Goal: Information Seeking & Learning: Learn about a topic

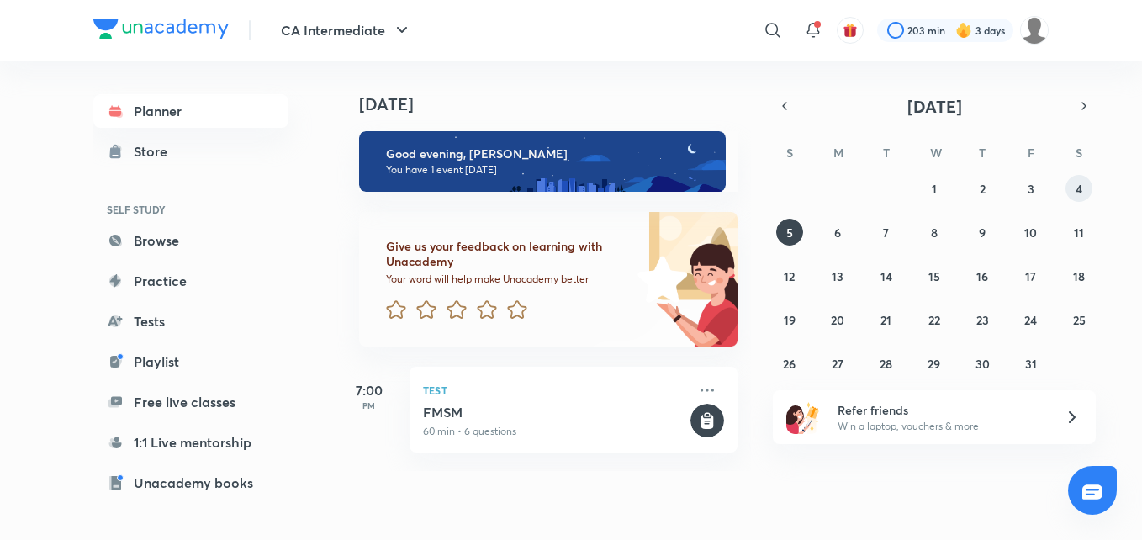
click at [1073, 192] on button "4" at bounding box center [1078, 188] width 27 height 27
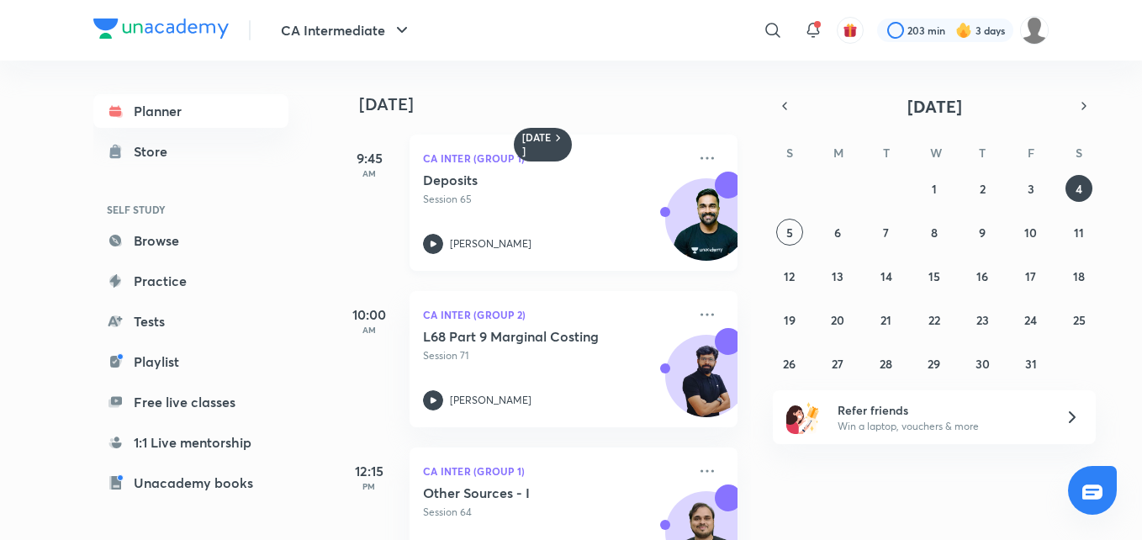
click at [428, 244] on icon at bounding box center [433, 244] width 20 height 20
